Goal: Check status

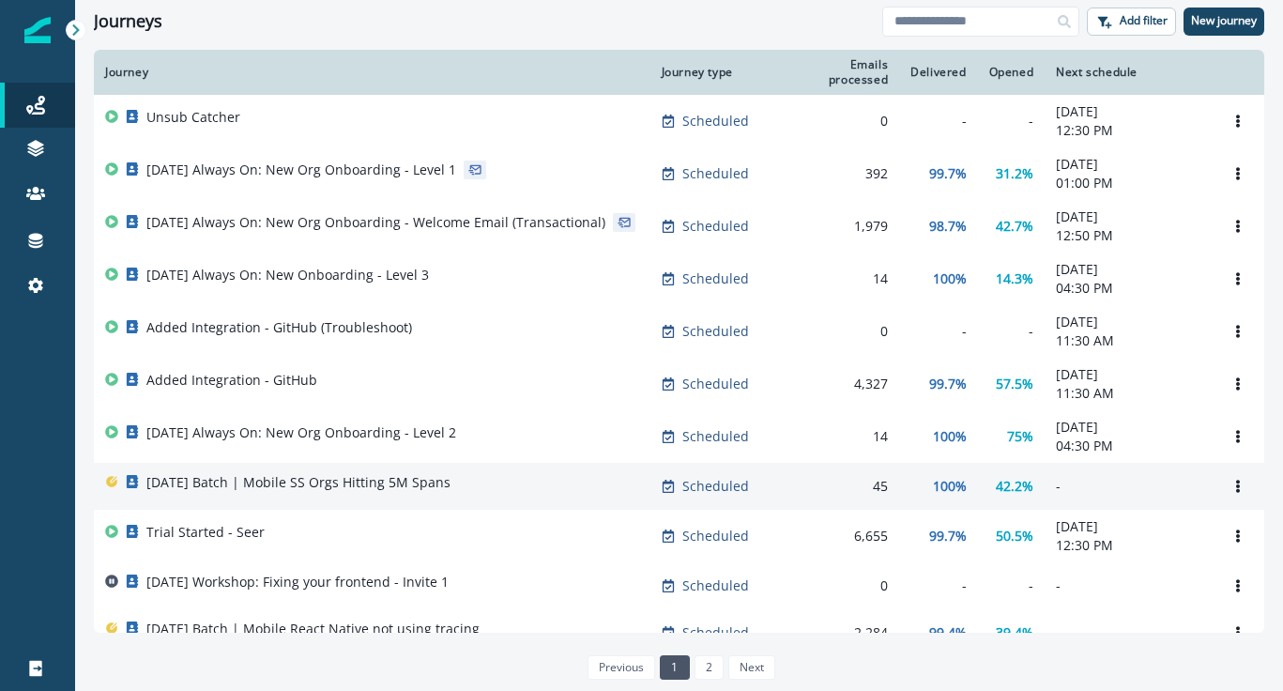
click at [766, 504] on td "Scheduled" at bounding box center [714, 486] width 127 height 47
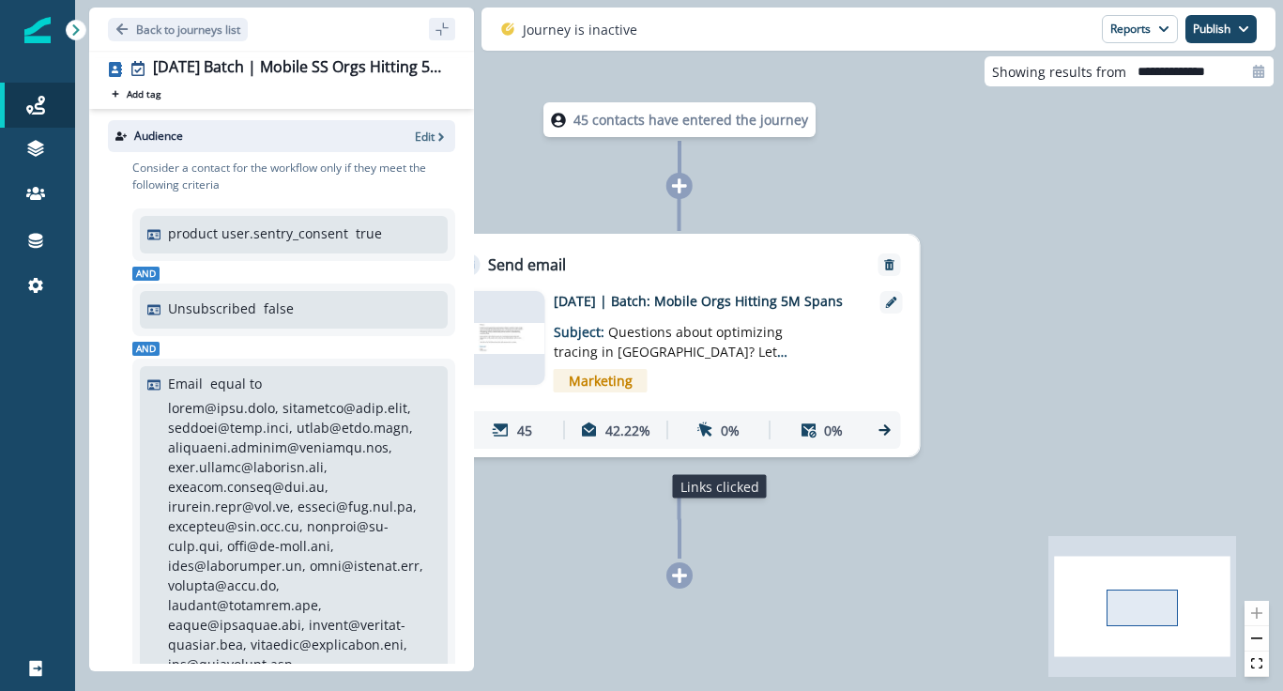
click at [729, 440] on p "0%" at bounding box center [730, 431] width 19 height 20
